Goal: Task Accomplishment & Management: Manage account settings

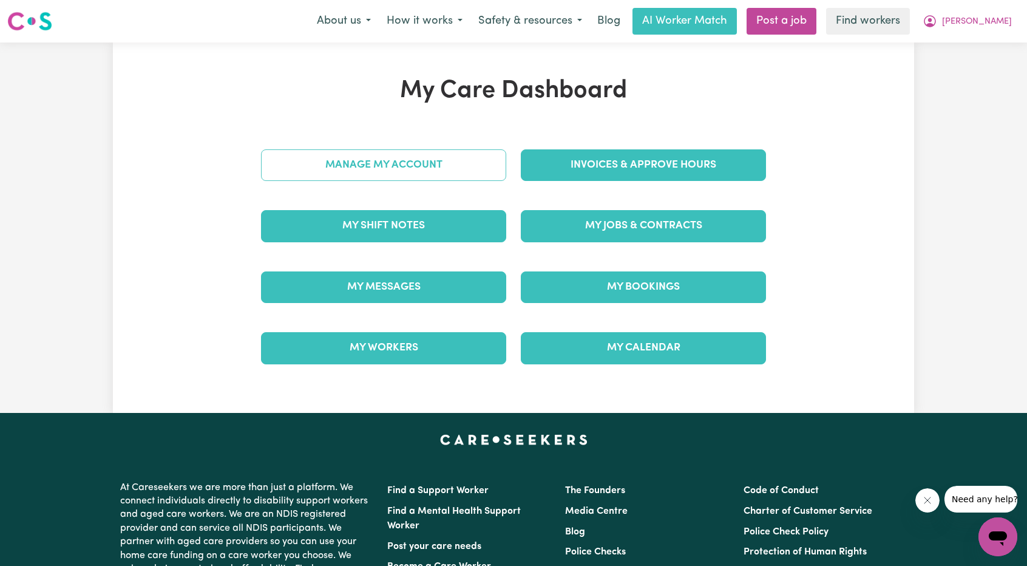
click at [467, 164] on link "Manage My Account" at bounding box center [383, 165] width 245 height 32
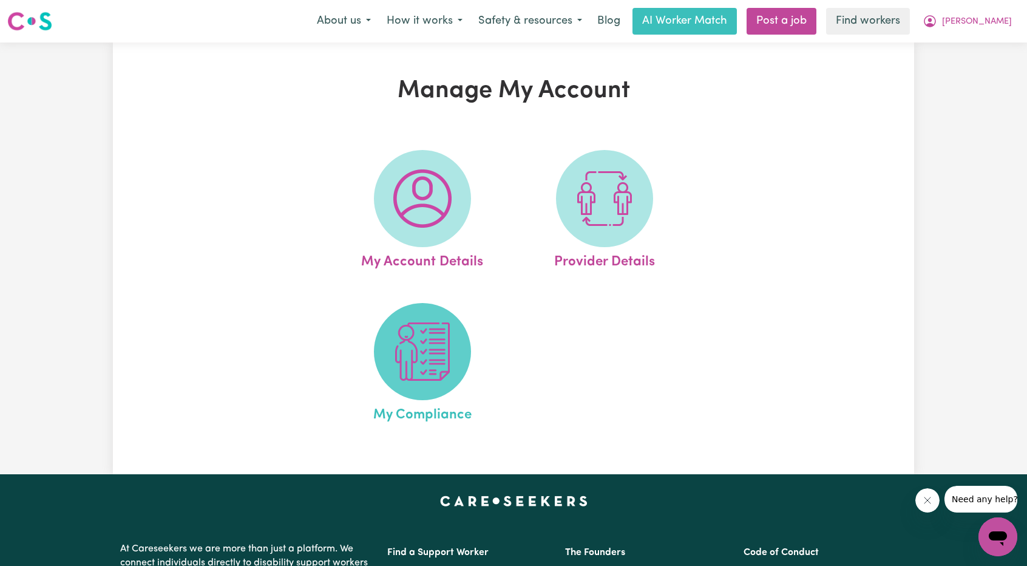
click at [419, 345] on img at bounding box center [422, 351] width 58 height 58
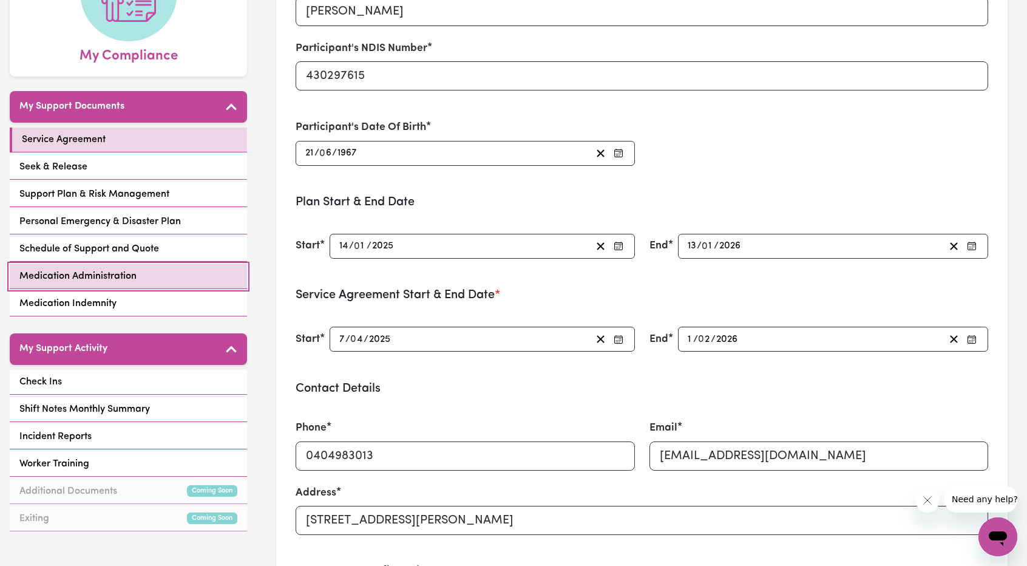
click at [84, 269] on span "Medication Administration" at bounding box center [77, 276] width 117 height 15
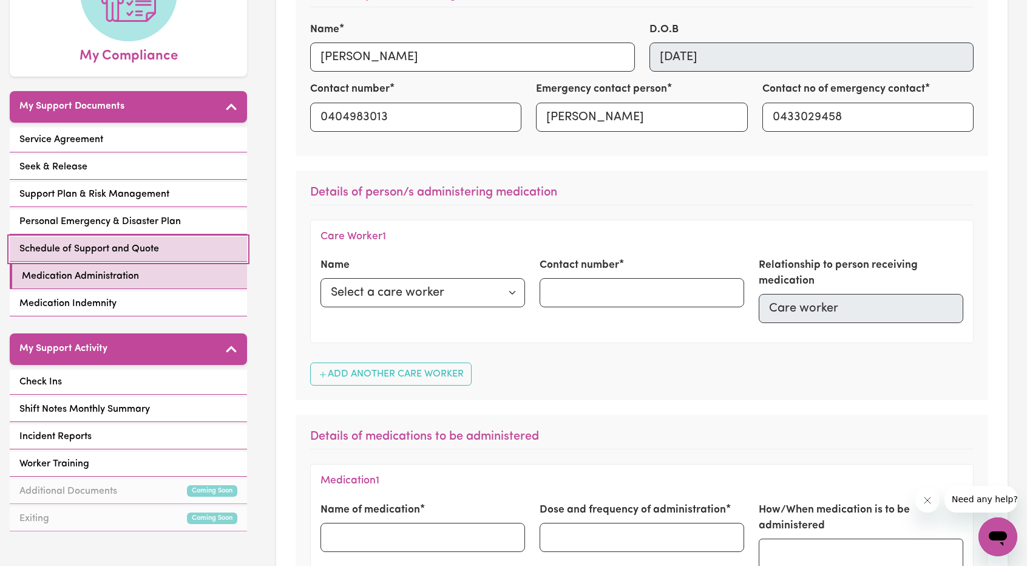
click at [96, 245] on span "Schedule of Support and Quote" at bounding box center [89, 249] width 140 height 15
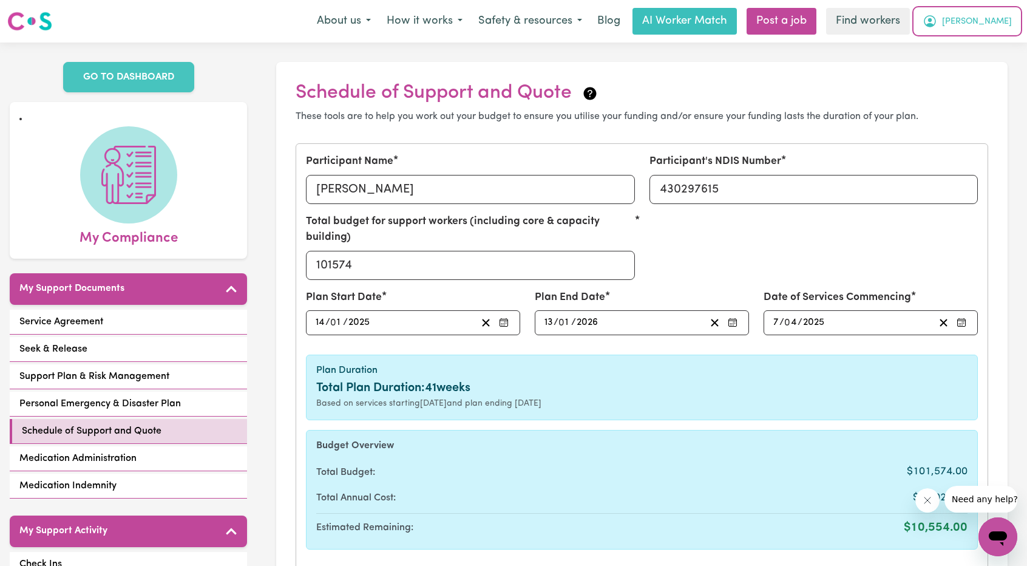
click at [997, 24] on span "[PERSON_NAME]" at bounding box center [977, 21] width 70 height 13
click at [982, 47] on link "My Dashboard" at bounding box center [971, 47] width 96 height 23
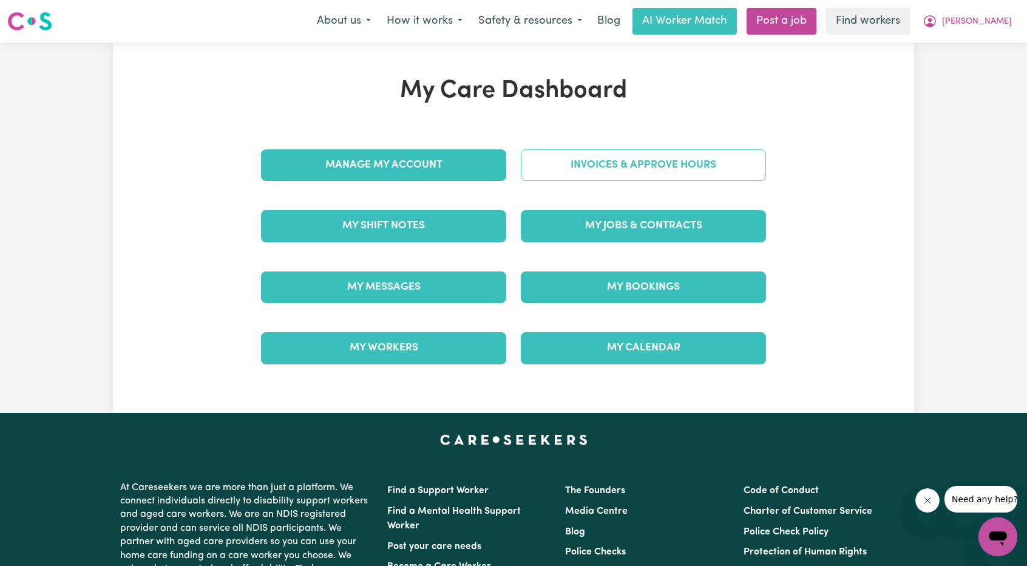
click at [713, 158] on link "Invoices & Approve Hours" at bounding box center [643, 165] width 245 height 32
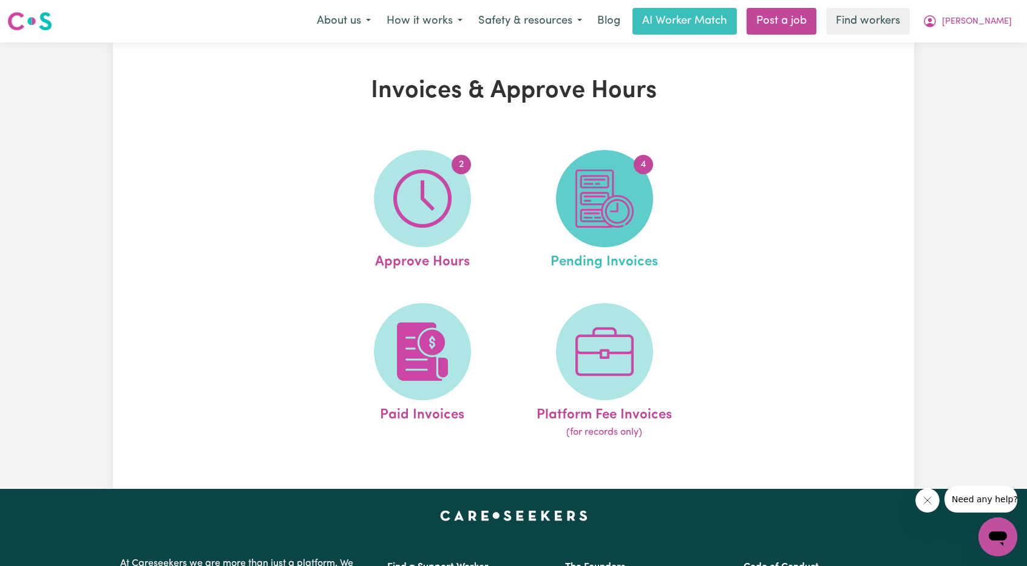
click at [580, 217] on img at bounding box center [604, 198] width 58 height 58
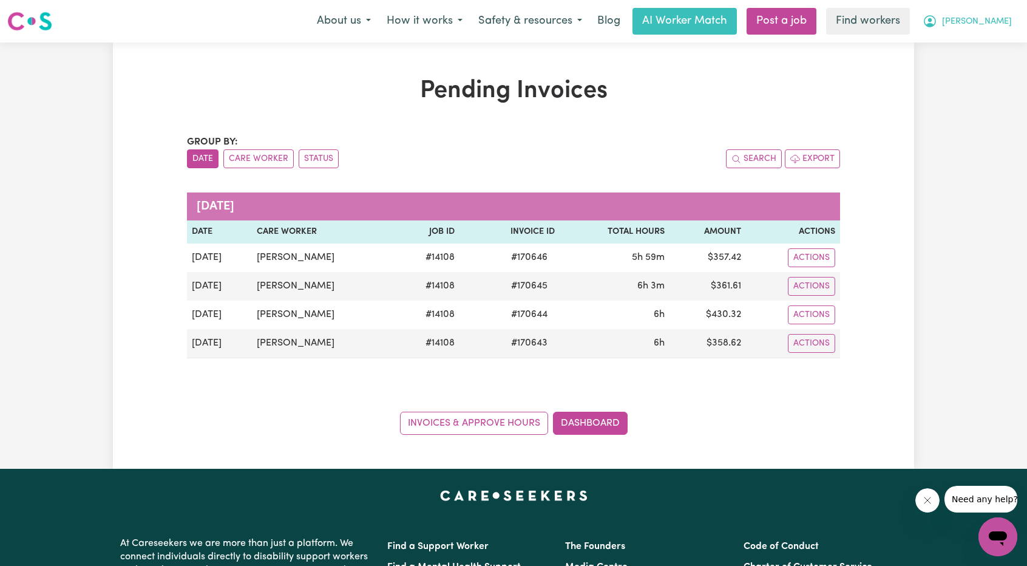
click at [995, 17] on span "[PERSON_NAME]" at bounding box center [977, 21] width 70 height 13
click at [958, 42] on link "My Dashboard" at bounding box center [971, 47] width 96 height 23
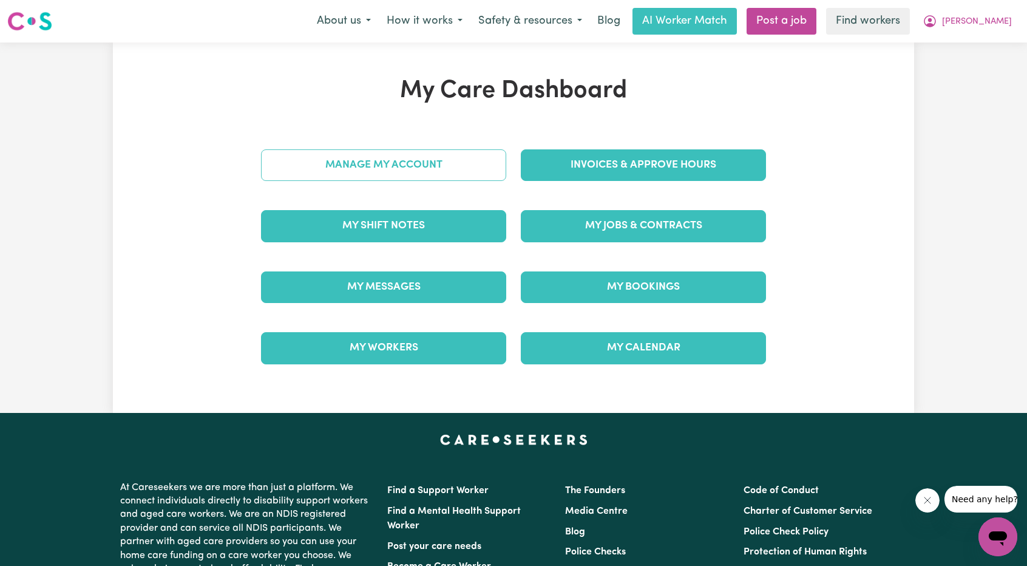
click at [365, 177] on link "Manage My Account" at bounding box center [383, 165] width 245 height 32
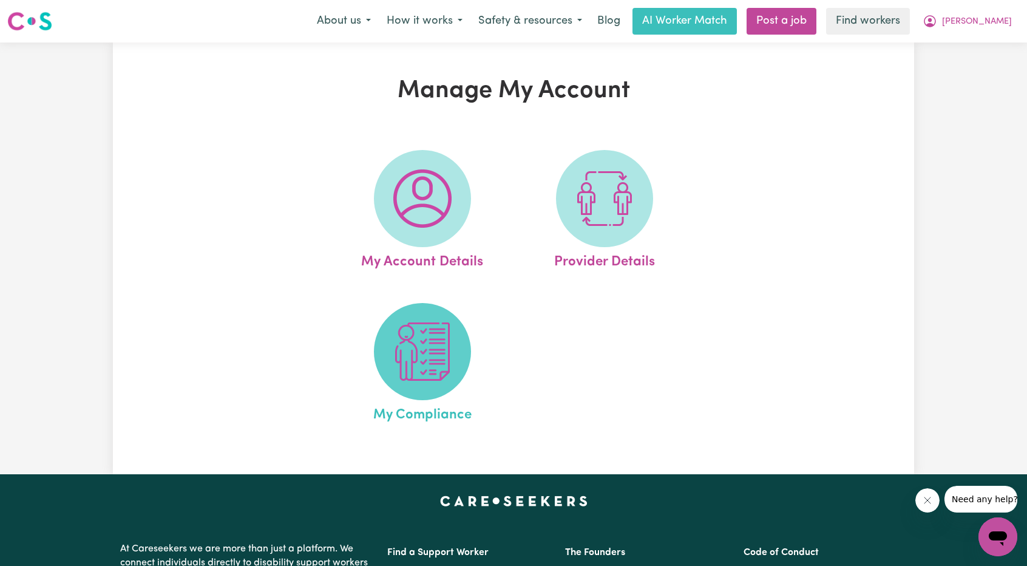
click at [396, 368] on img at bounding box center [422, 351] width 58 height 58
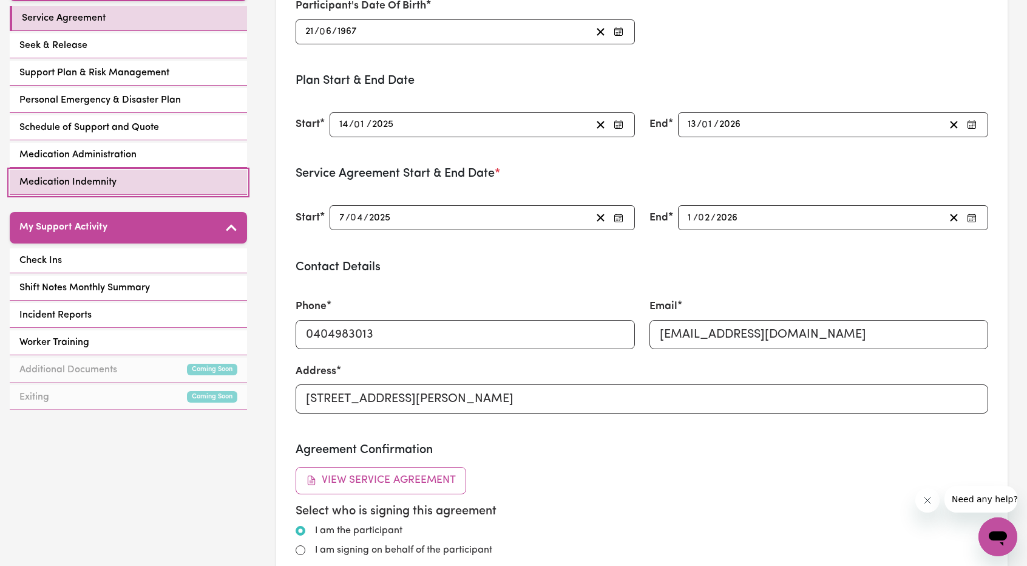
click at [109, 191] on link "Medication Indemnity" at bounding box center [128, 182] width 237 height 25
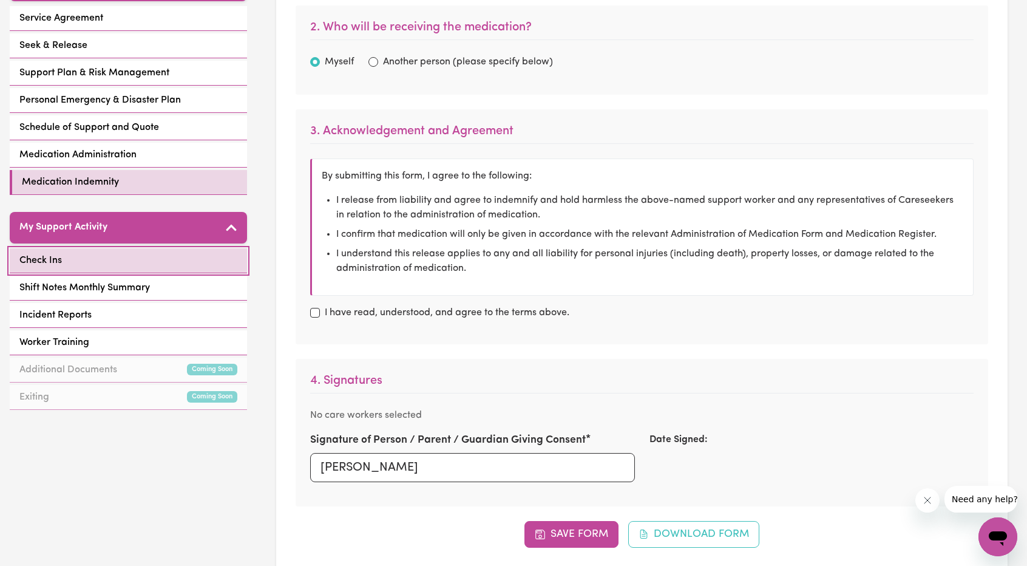
click at [109, 248] on link "Check Ins" at bounding box center [128, 260] width 237 height 25
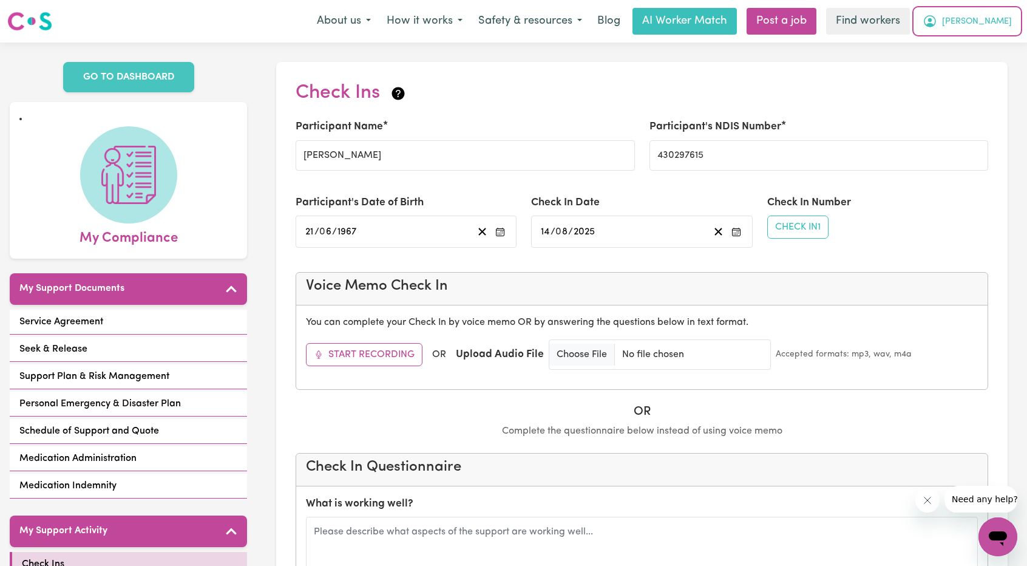
click at [937, 25] on icon "My Account" at bounding box center [929, 21] width 15 height 15
click at [969, 44] on link "My Dashboard" at bounding box center [971, 47] width 96 height 23
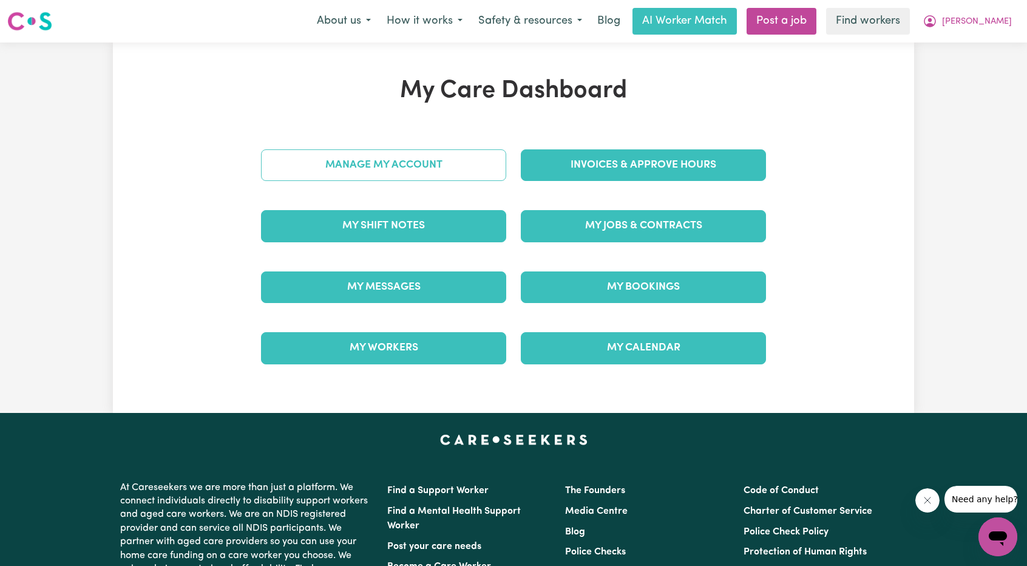
click at [407, 174] on link "Manage My Account" at bounding box center [383, 165] width 245 height 32
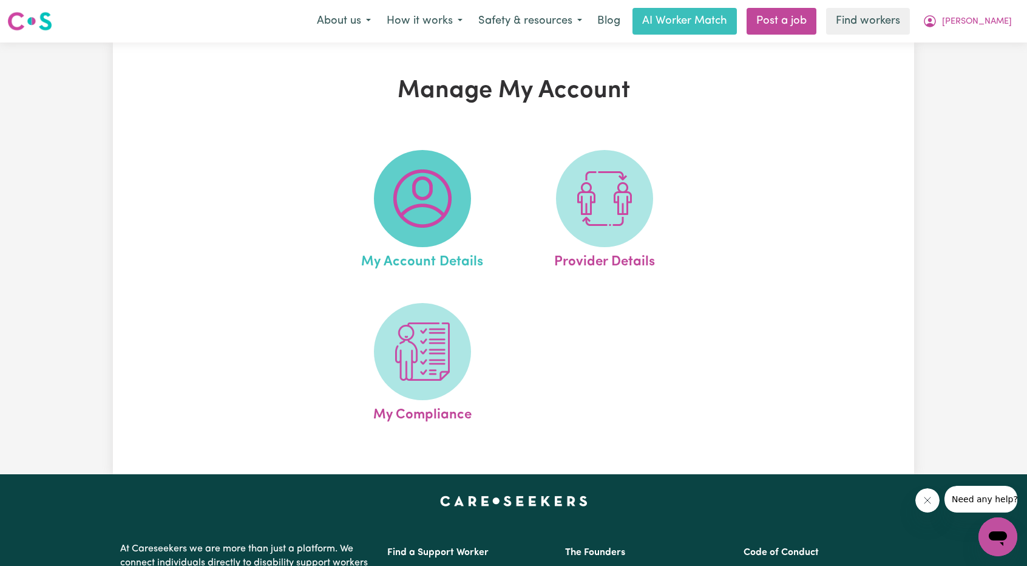
click at [436, 196] on img at bounding box center [422, 198] width 58 height 58
select select "Australian"
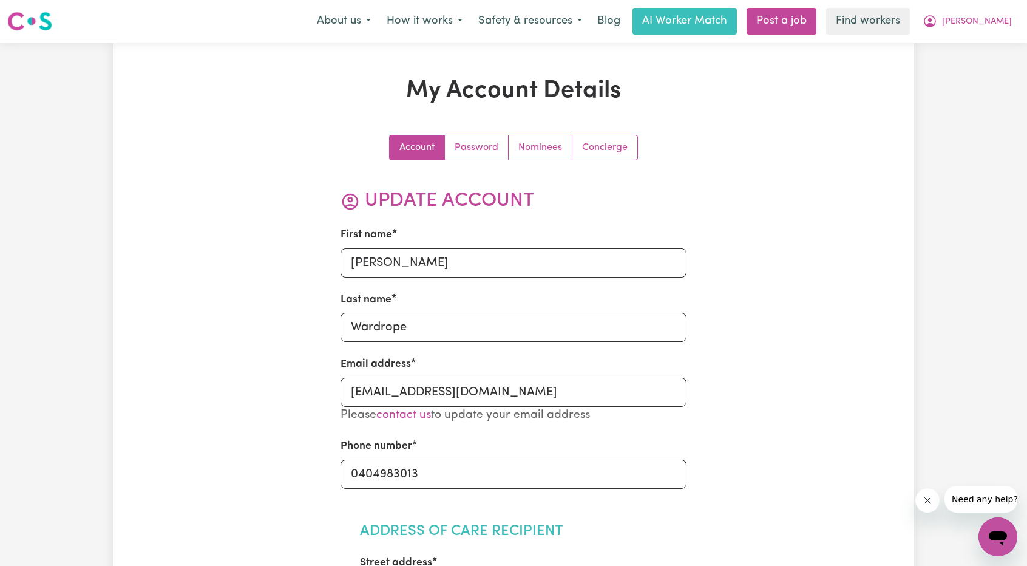
click at [980, 13] on button "[PERSON_NAME]" at bounding box center [967, 20] width 105 height 25
click at [964, 61] on link "Logout" at bounding box center [971, 69] width 96 height 23
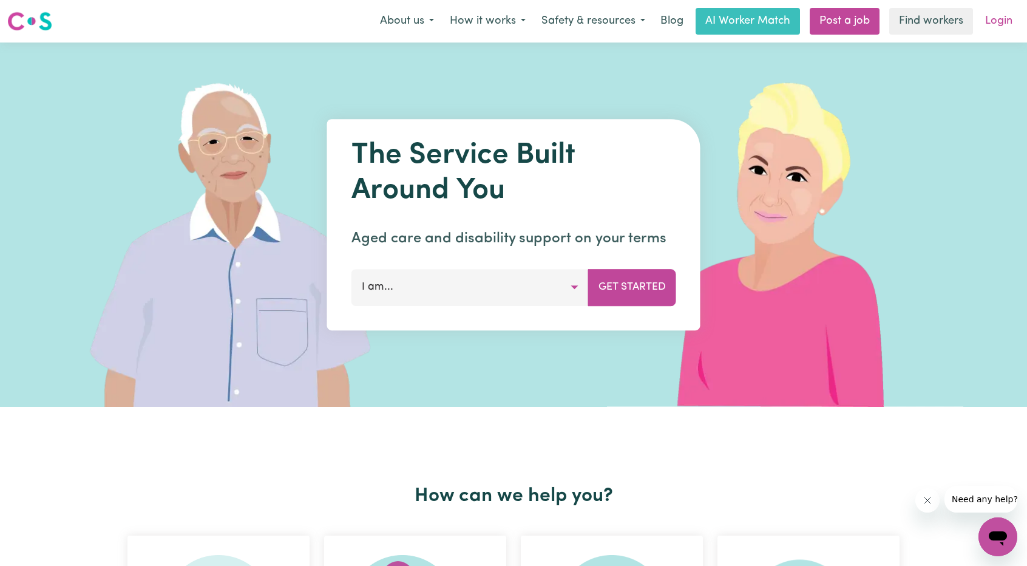
click at [997, 24] on link "Login" at bounding box center [999, 21] width 42 height 27
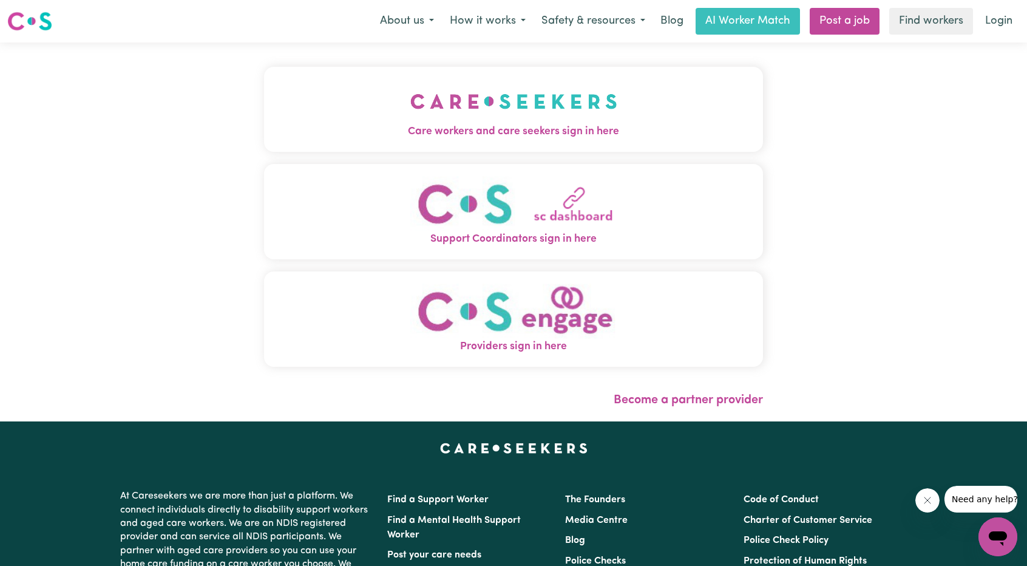
click at [493, 121] on img "Care workers and care seekers sign in here" at bounding box center [513, 101] width 207 height 45
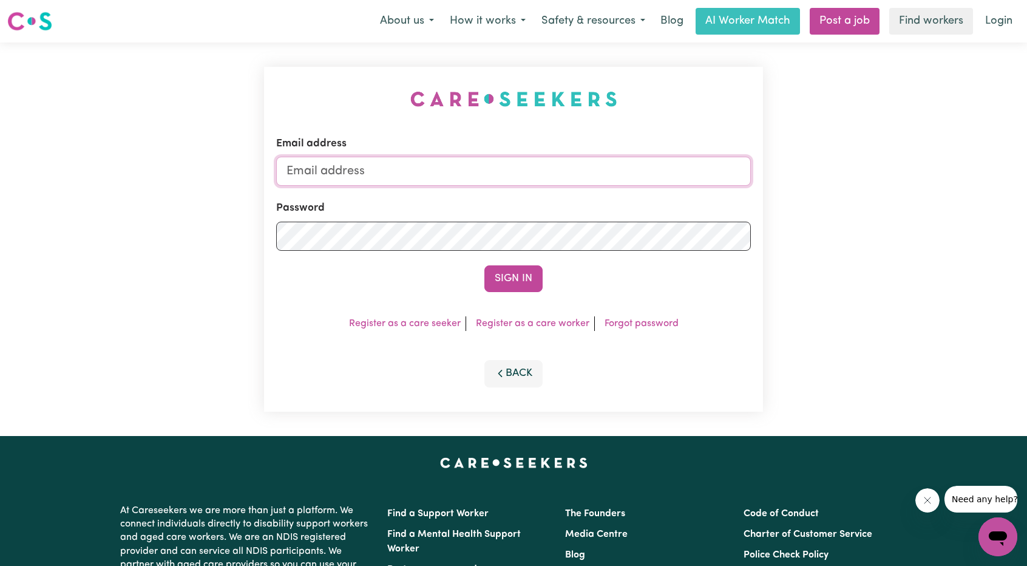
click at [522, 171] on input "Email address" at bounding box center [513, 171] width 475 height 29
drag, startPoint x: 352, startPoint y: 174, endPoint x: 564, endPoint y: 185, distance: 212.1
click at [563, 185] on input "[EMAIL_ADDRESS][PERSON_NAME][DOMAIN_NAME]" at bounding box center [513, 171] width 475 height 29
type input "[EMAIL_ADDRESS][DOMAIN_NAME]"
click at [529, 282] on button "Sign In" at bounding box center [513, 278] width 58 height 27
